Goal: Information Seeking & Learning: Learn about a topic

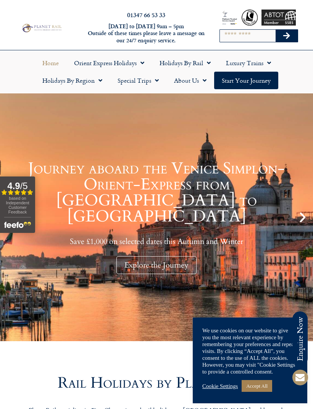
click at [264, 388] on link "Accept All" at bounding box center [256, 386] width 30 height 12
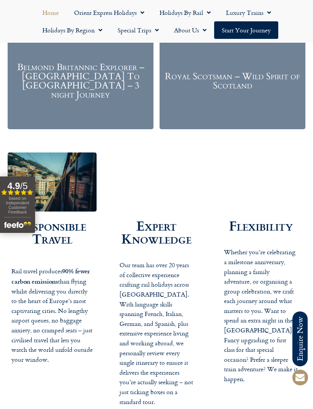
scroll to position [1084, 0]
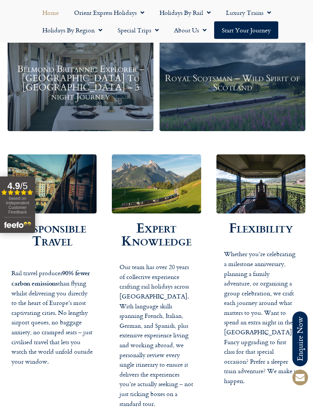
click at [201, 9] on link "Holidays by Rail" at bounding box center [185, 13] width 66 height 18
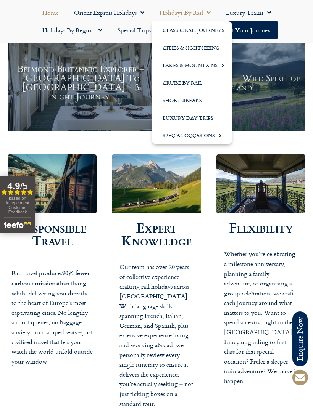
click at [199, 83] on link "Cruise by Rail" at bounding box center [192, 83] width 80 height 18
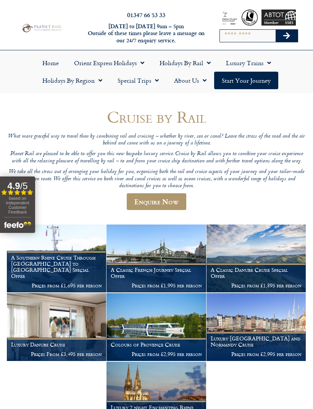
click at [169, 267] on h1 "A Classic French Journey Special Offer" at bounding box center [156, 273] width 91 height 12
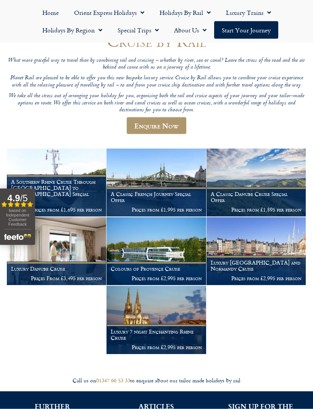
scroll to position [76, 0]
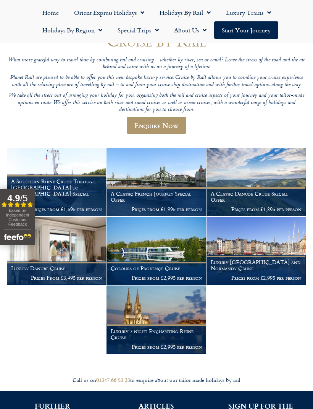
click at [265, 266] on h1 "Luxury Paris and Normandy Cruise" at bounding box center [255, 265] width 91 height 12
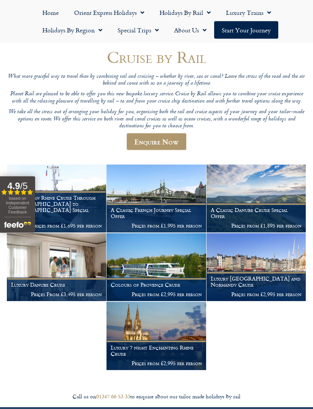
scroll to position [0, 0]
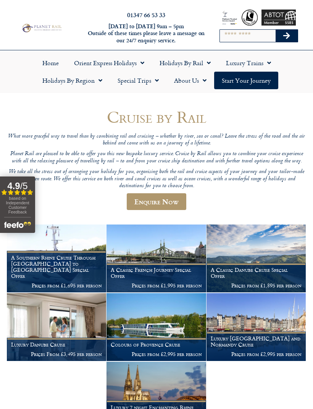
click at [191, 63] on link "Holidays by Rail" at bounding box center [185, 63] width 66 height 18
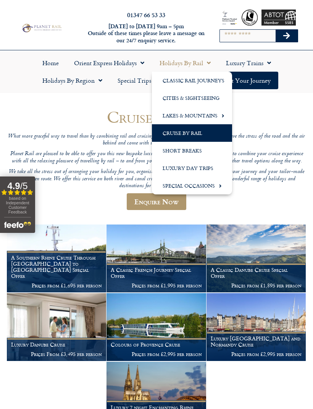
click at [219, 114] on span "Menu" at bounding box center [220, 115] width 7 height 13
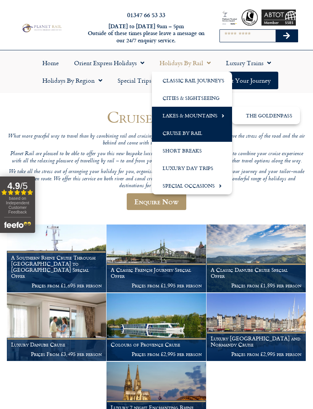
click at [218, 115] on span "Menu" at bounding box center [220, 115] width 7 height 13
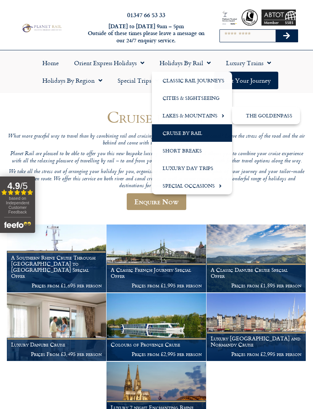
click at [279, 109] on link "The GoldenPass" at bounding box center [266, 116] width 68 height 18
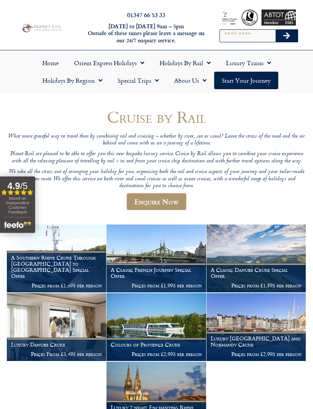
click at [281, 119] on h1 "Cruise by Rail" at bounding box center [156, 117] width 299 height 18
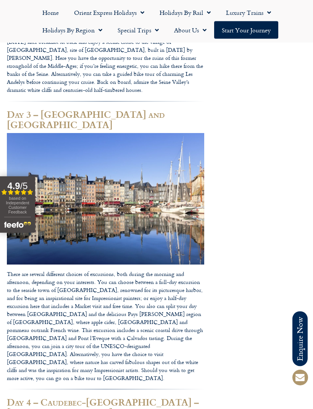
scroll to position [773, 0]
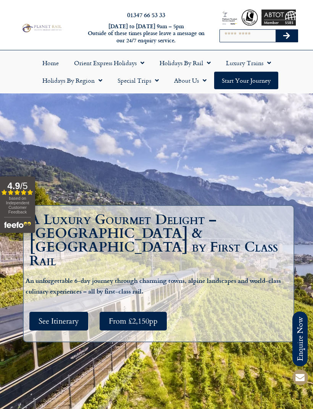
click at [258, 64] on link "Luxury Trains" at bounding box center [248, 63] width 60 height 18
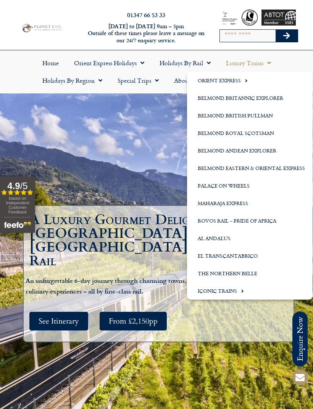
click at [240, 289] on span "Menu" at bounding box center [240, 291] width 7 height 13
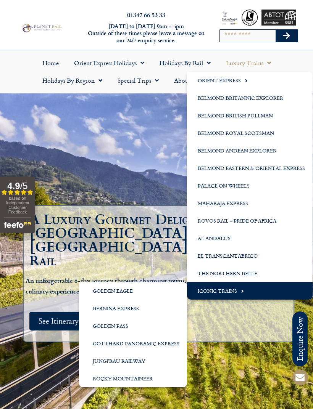
click at [246, 323] on div "See Itinerary From £2,150pp" at bounding box center [160, 321] width 269 height 26
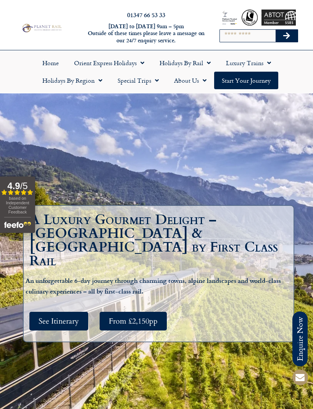
click at [194, 64] on link "Holidays by Rail" at bounding box center [185, 63] width 66 height 18
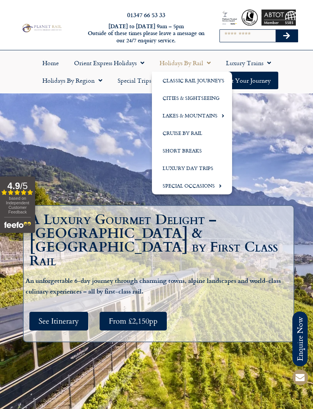
click at [208, 77] on link "Classic Rail Journeys" at bounding box center [192, 81] width 80 height 18
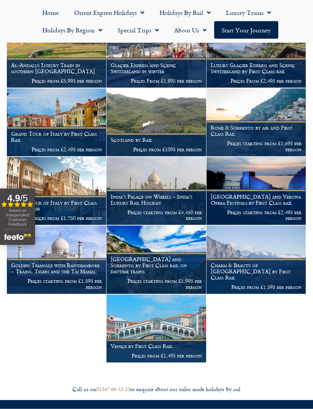
scroll to position [295, 0]
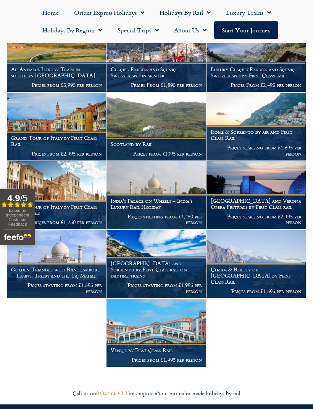
click at [164, 339] on img at bounding box center [155, 333] width 99 height 68
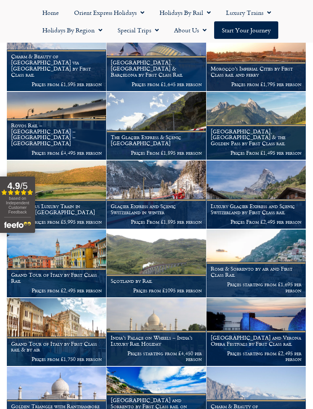
scroll to position [0, 0]
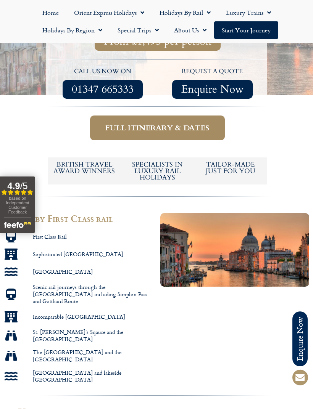
scroll to position [230, 0]
